Goal: Information Seeking & Learning: Learn about a topic

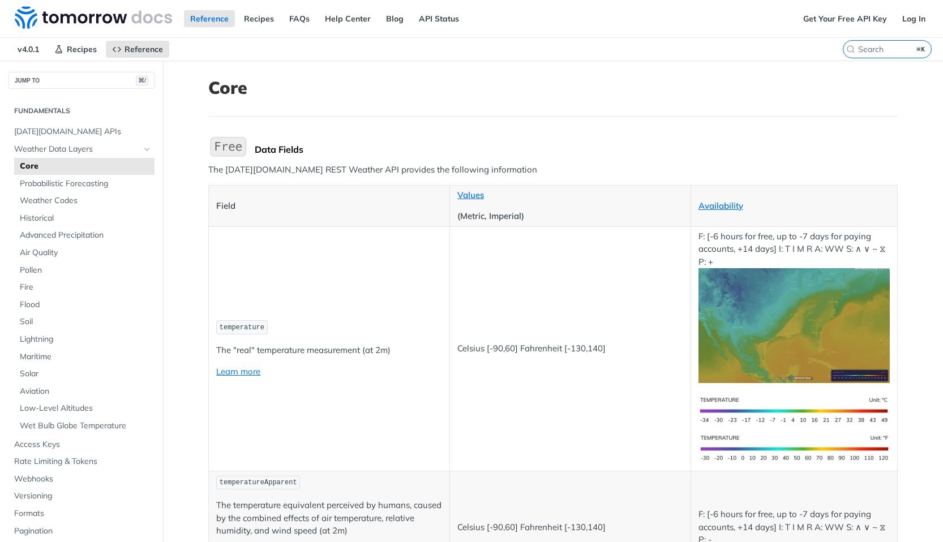
click at [376, 415] on td "temperature The "real" temperature measurement (at 2m) Learn more" at bounding box center [329, 348] width 241 height 245
click at [376, 416] on td "temperature The "real" temperature measurement (at 2m) Learn more" at bounding box center [329, 348] width 241 height 245
click at [469, 109] on header "Core" at bounding box center [553, 97] width 690 height 39
